Goal: Information Seeking & Learning: Learn about a topic

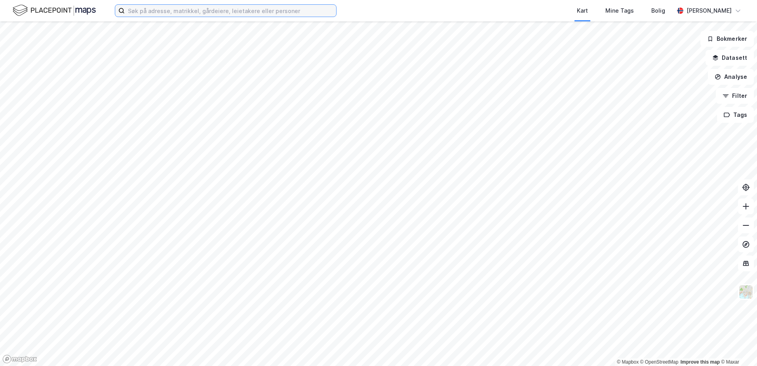
click at [192, 13] on input at bounding box center [230, 11] width 211 height 12
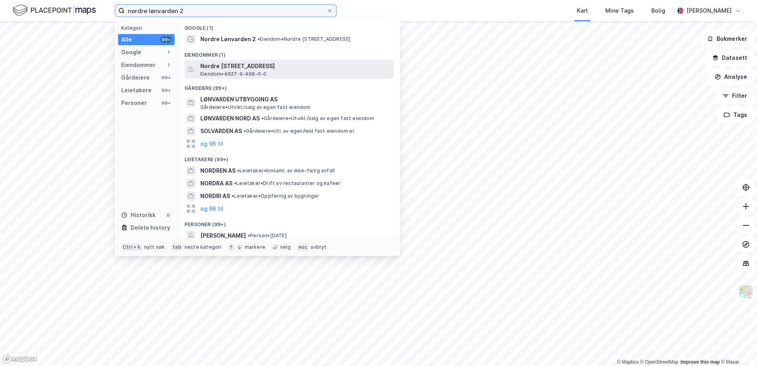
type input "nordre lønvarden 2"
click at [279, 66] on span "Nordre [STREET_ADDRESS]" at bounding box center [295, 66] width 190 height 10
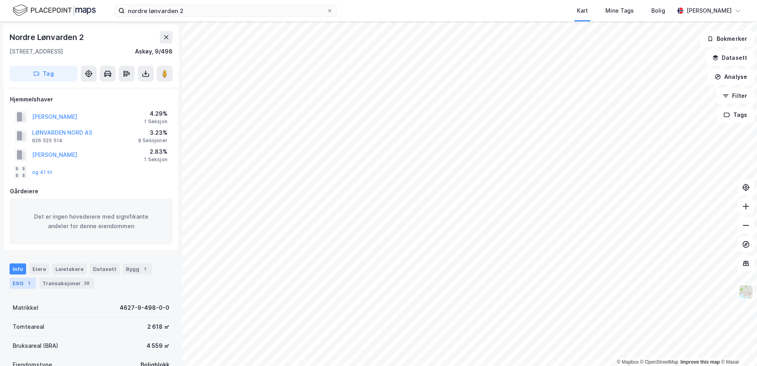
click at [20, 285] on div "ESG 1" at bounding box center [23, 283] width 27 height 11
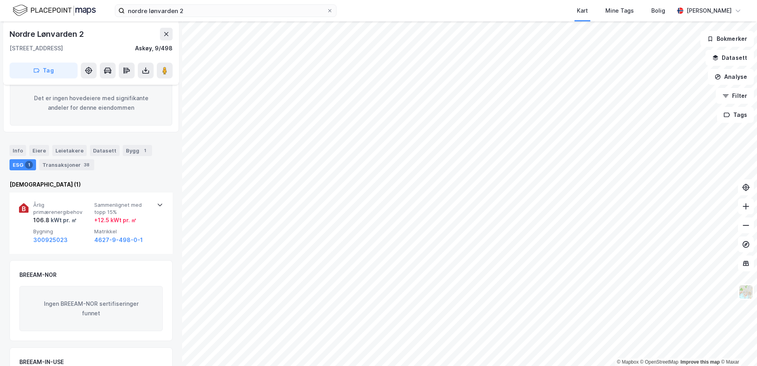
scroll to position [119, 0]
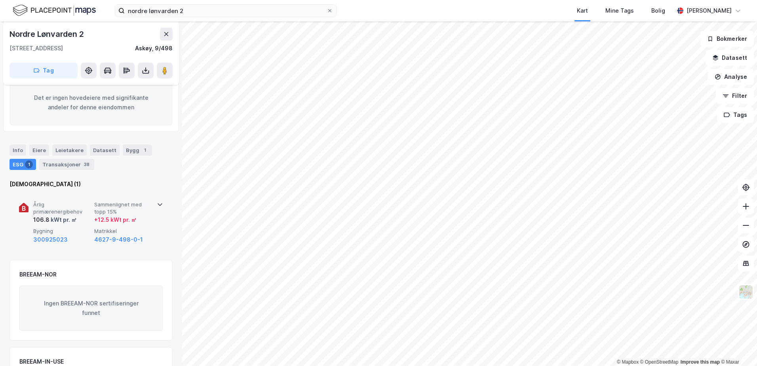
click at [72, 225] on div "kWt pr. ㎡" at bounding box center [62, 220] width 27 height 10
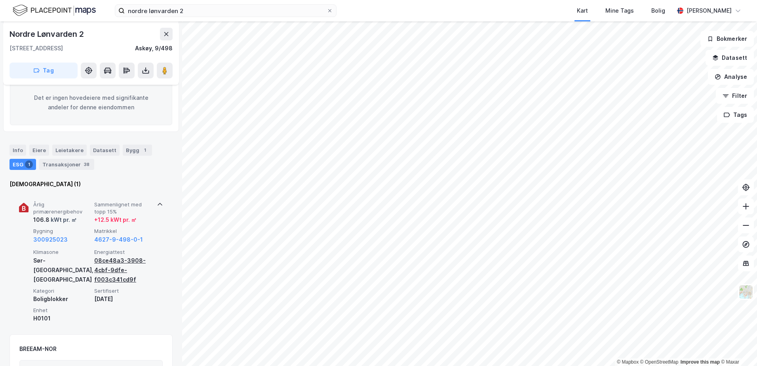
click at [113, 266] on div "08ce48a3-3908-4cbf-9dfe-f003c341cd9f" at bounding box center [123, 270] width 58 height 29
click at [131, 261] on div "08ce48a3-3908-4cbf-9dfe-f003c341cd9f" at bounding box center [123, 270] width 58 height 29
click at [747, 63] on button "Datasett" at bounding box center [730, 58] width 48 height 16
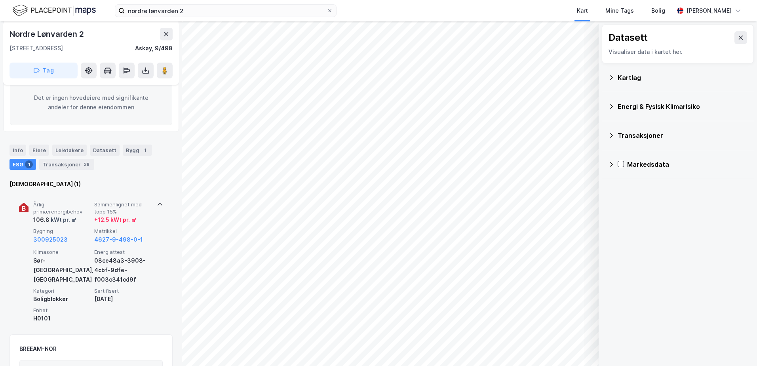
click at [611, 108] on icon at bounding box center [611, 106] width 3 height 5
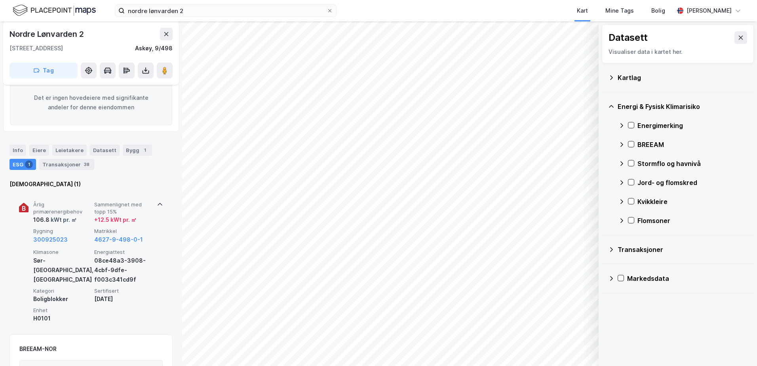
click at [636, 126] on div "Energimerking" at bounding box center [683, 125] width 129 height 19
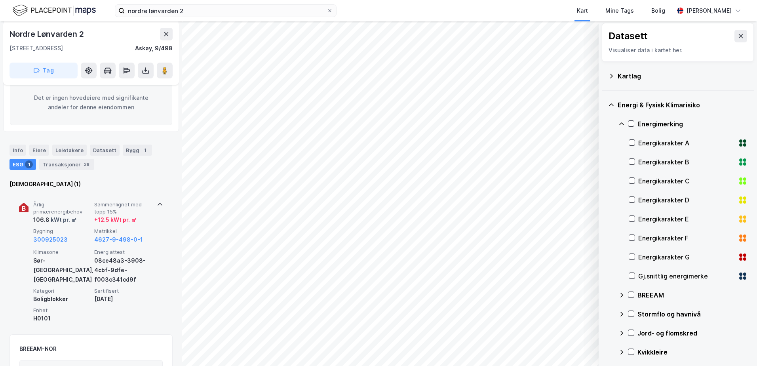
scroll to position [0, 0]
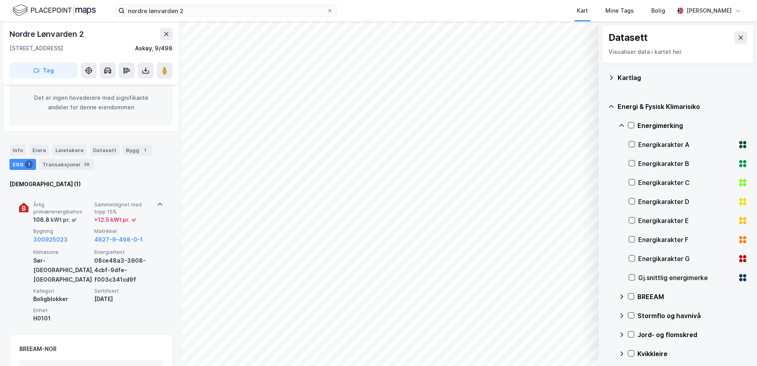
click at [611, 76] on icon at bounding box center [611, 77] width 6 height 6
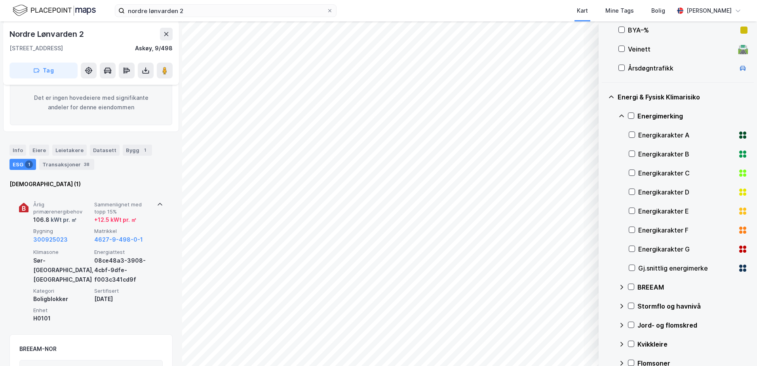
scroll to position [277, 0]
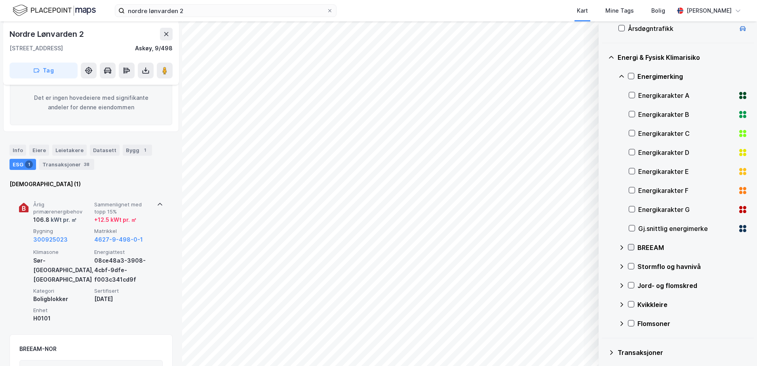
click at [628, 249] on div at bounding box center [631, 247] width 6 height 6
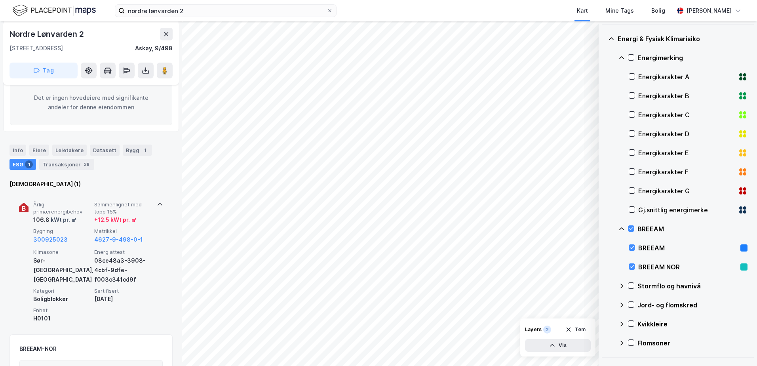
scroll to position [190, 0]
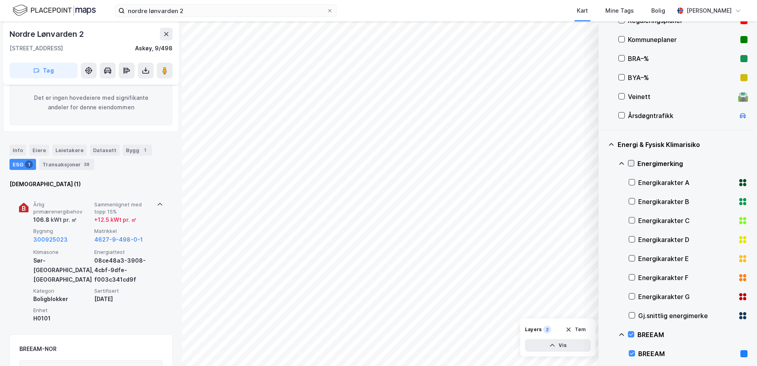
click at [633, 162] on icon at bounding box center [631, 163] width 4 height 3
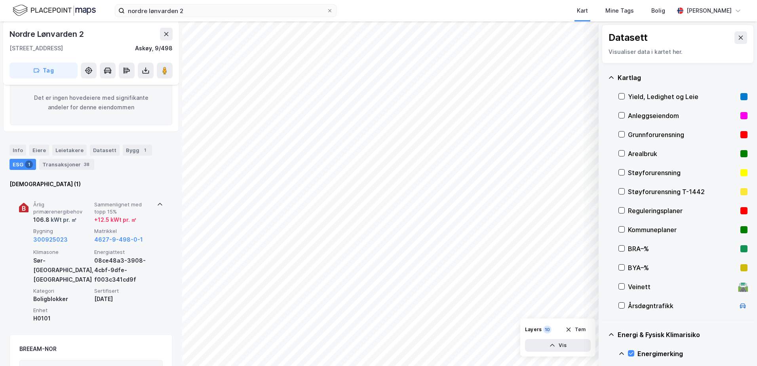
scroll to position [348, 0]
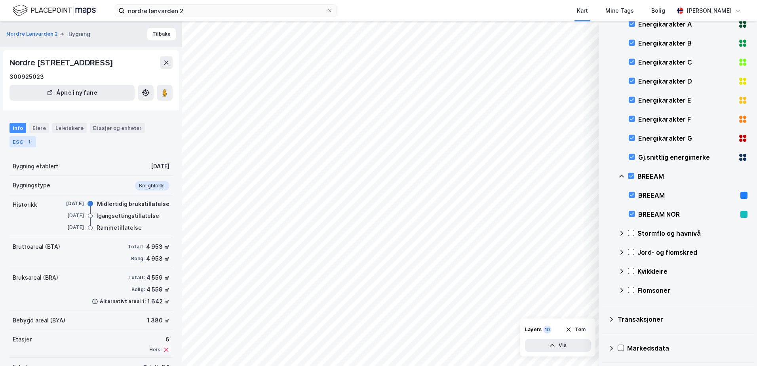
click at [11, 141] on div "ESG 1" at bounding box center [23, 141] width 27 height 11
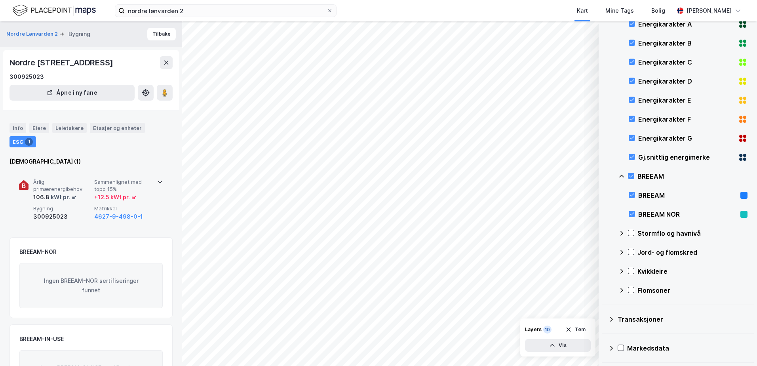
click at [161, 180] on div "Årlig primærenergibehov 106.8 kWt pr. ㎡ Sammenlignet med topp 15% + 12.5 kWt pr…" at bounding box center [91, 199] width 163 height 61
